Goal: Transaction & Acquisition: Purchase product/service

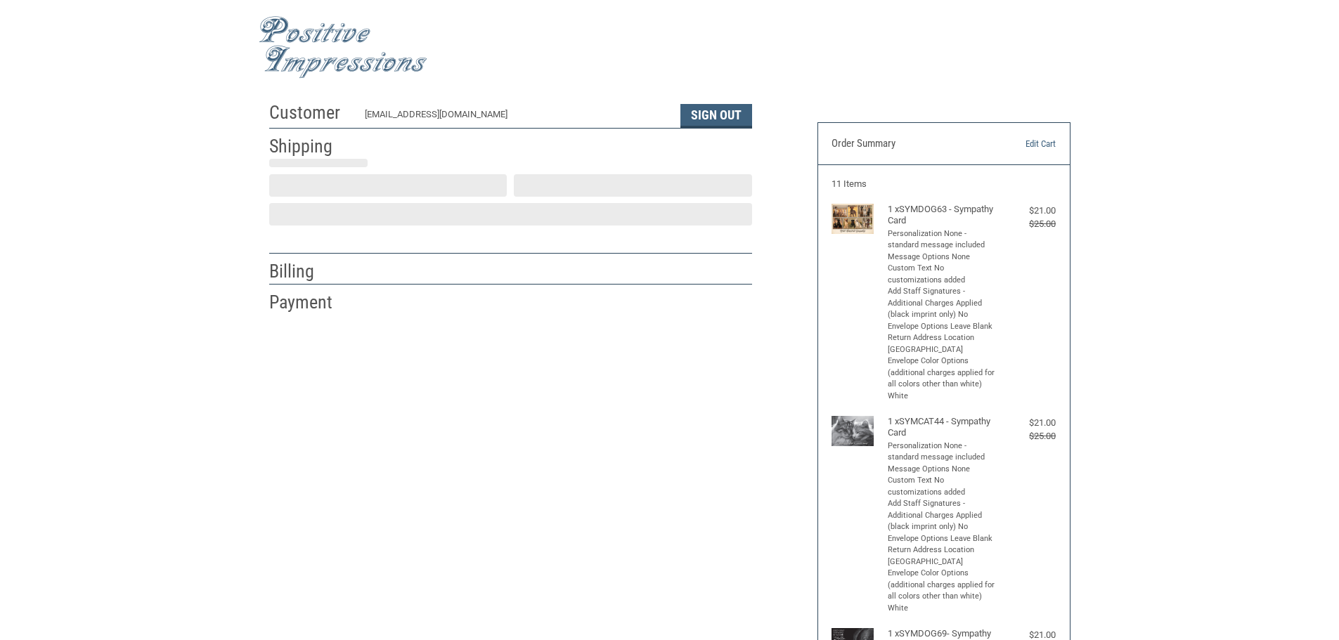
scroll to position [1, 0]
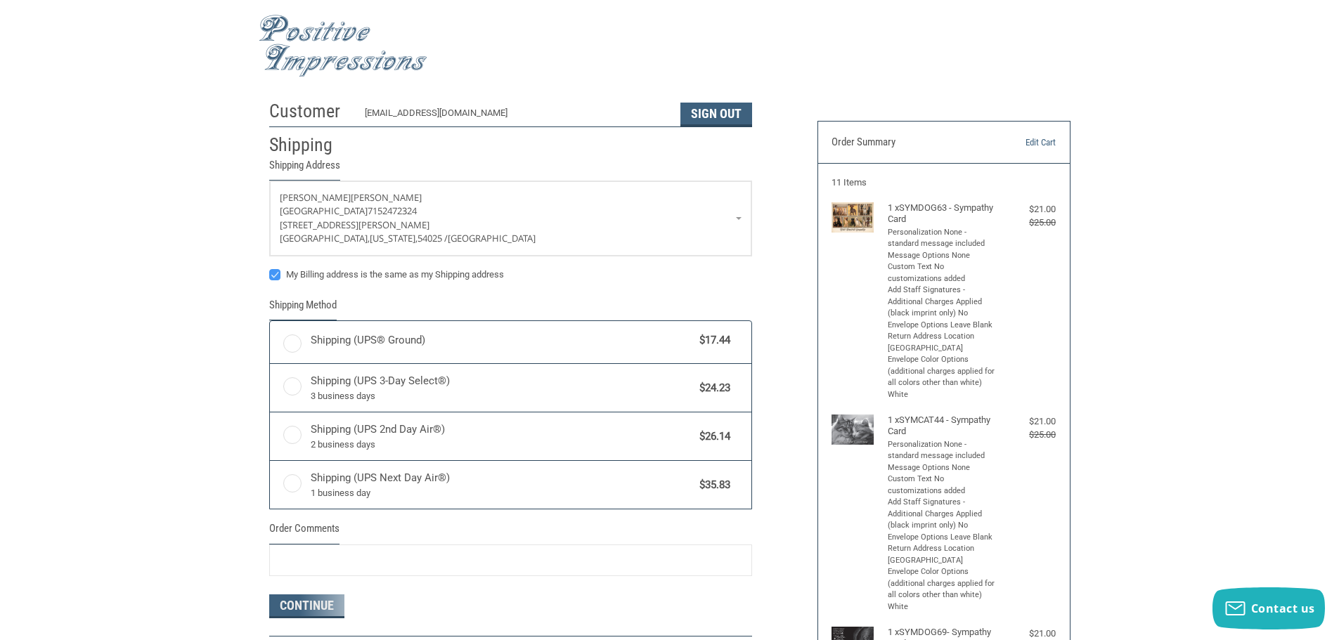
radio input "true"
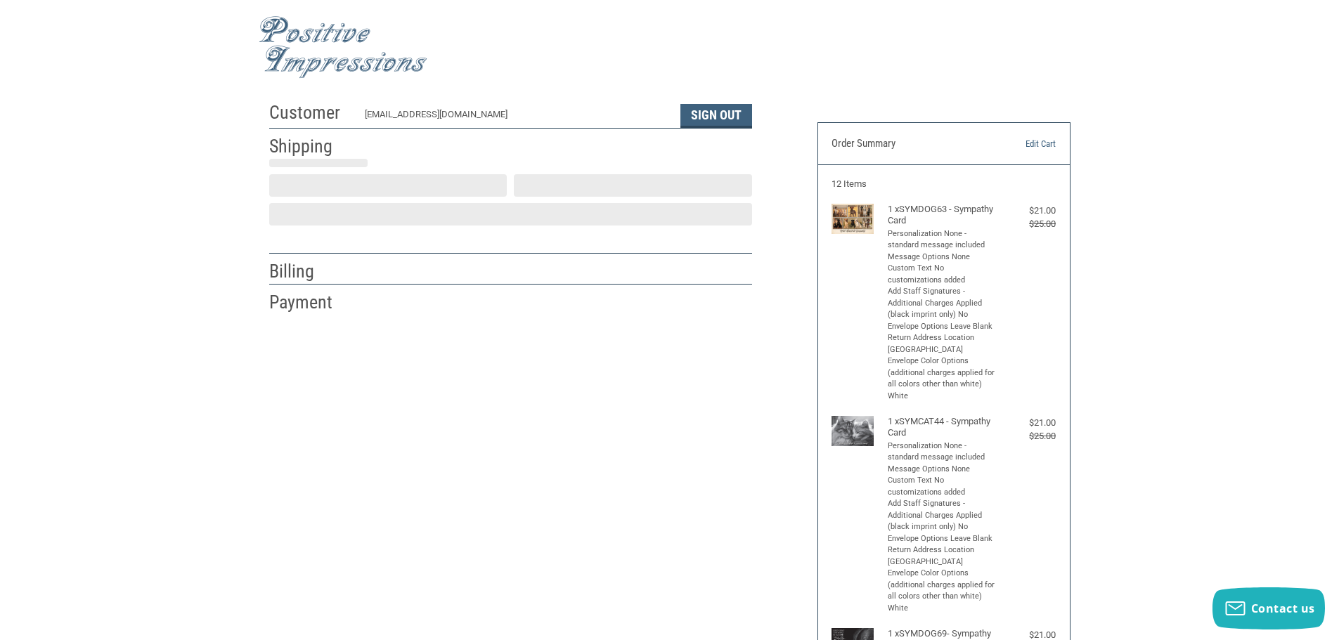
scroll to position [1, 0]
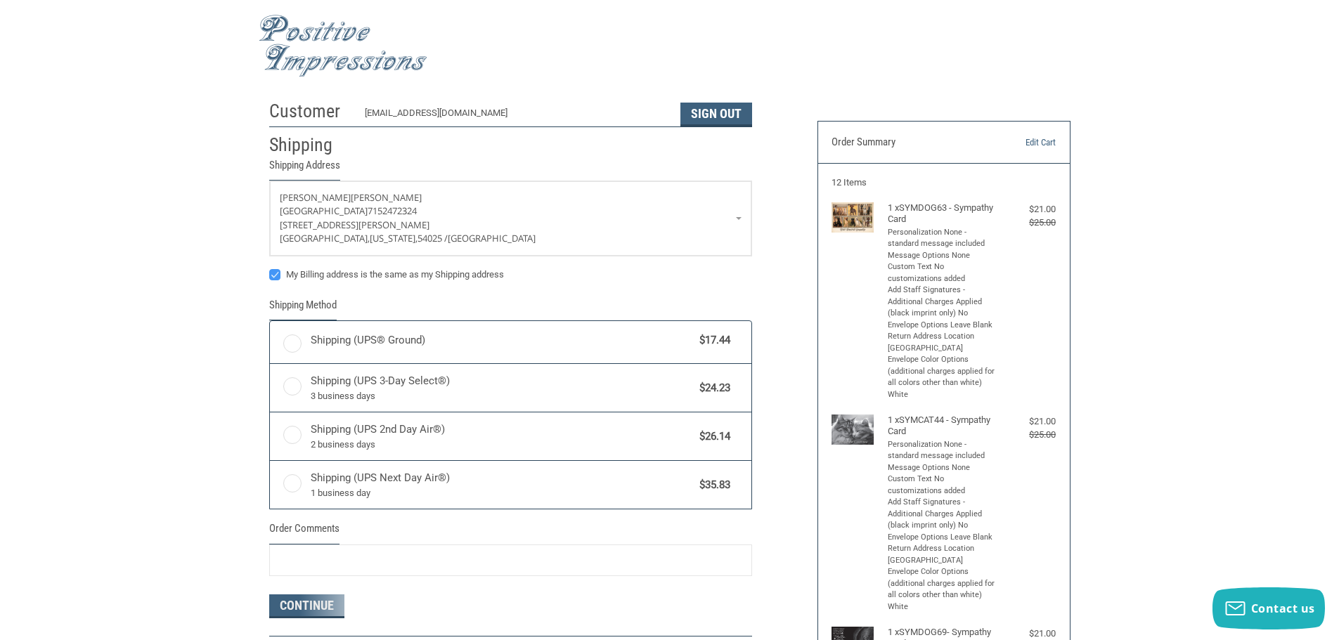
radio input "true"
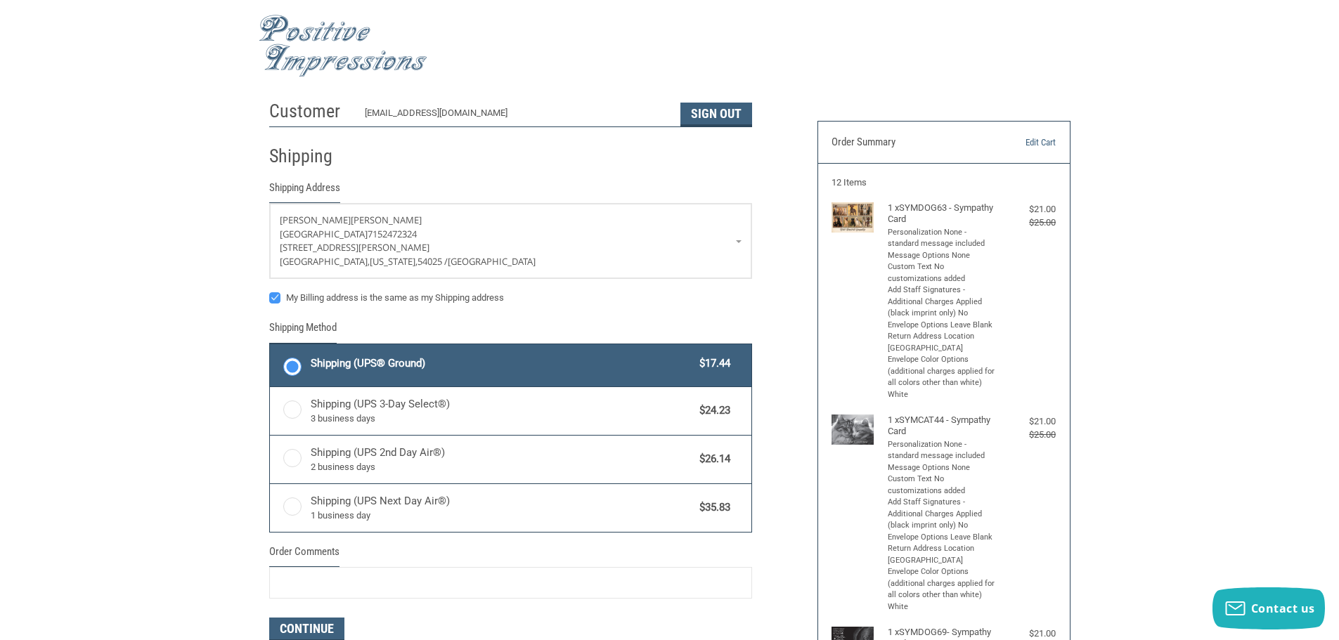
scroll to position [283, 0]
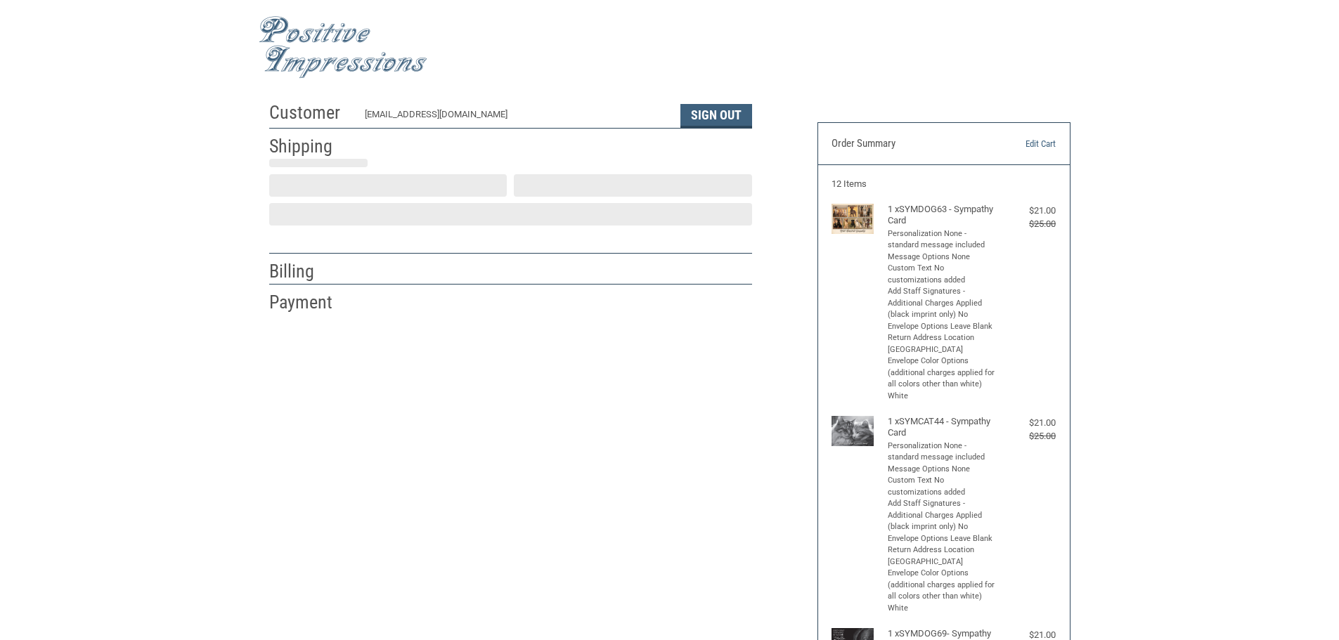
scroll to position [1, 0]
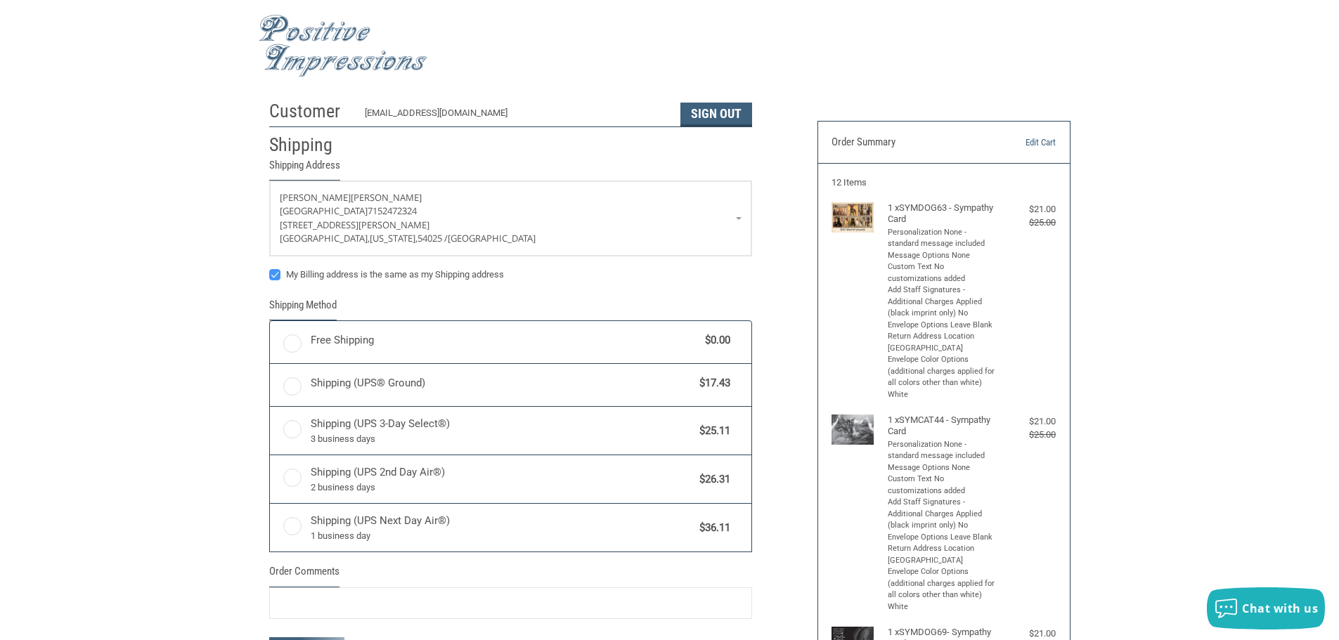
radio input "true"
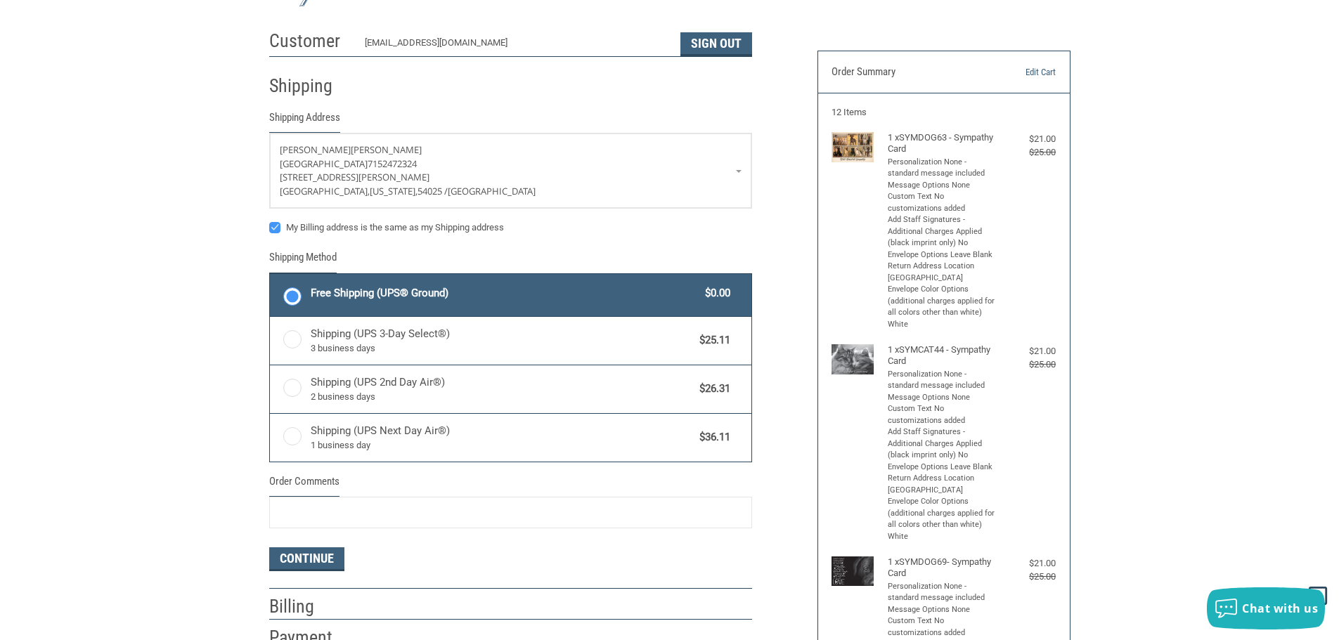
scroll to position [0, 0]
